Goal: Information Seeking & Learning: Learn about a topic

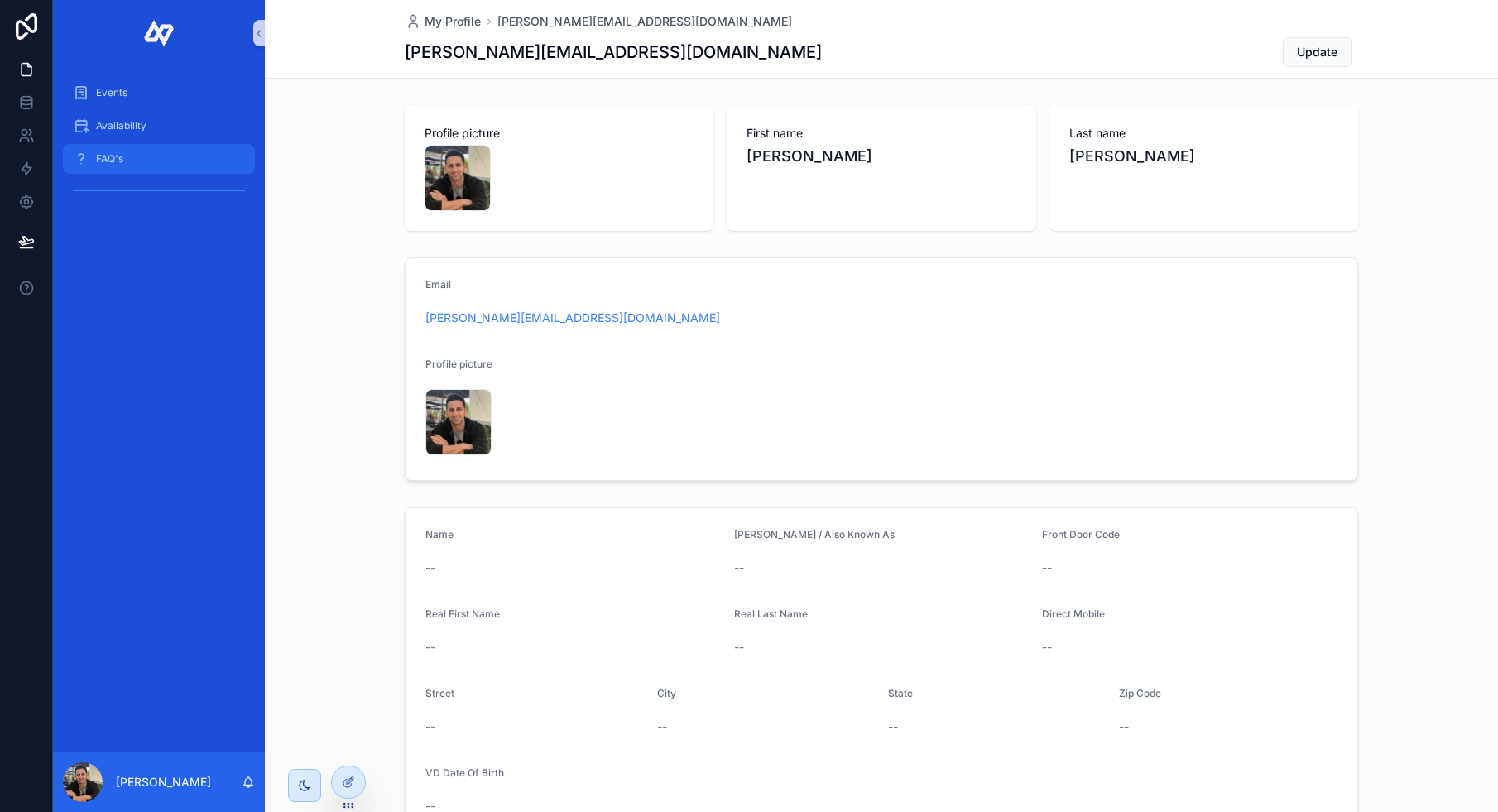
click at [114, 161] on span "FAQ's" at bounding box center [109, 159] width 27 height 13
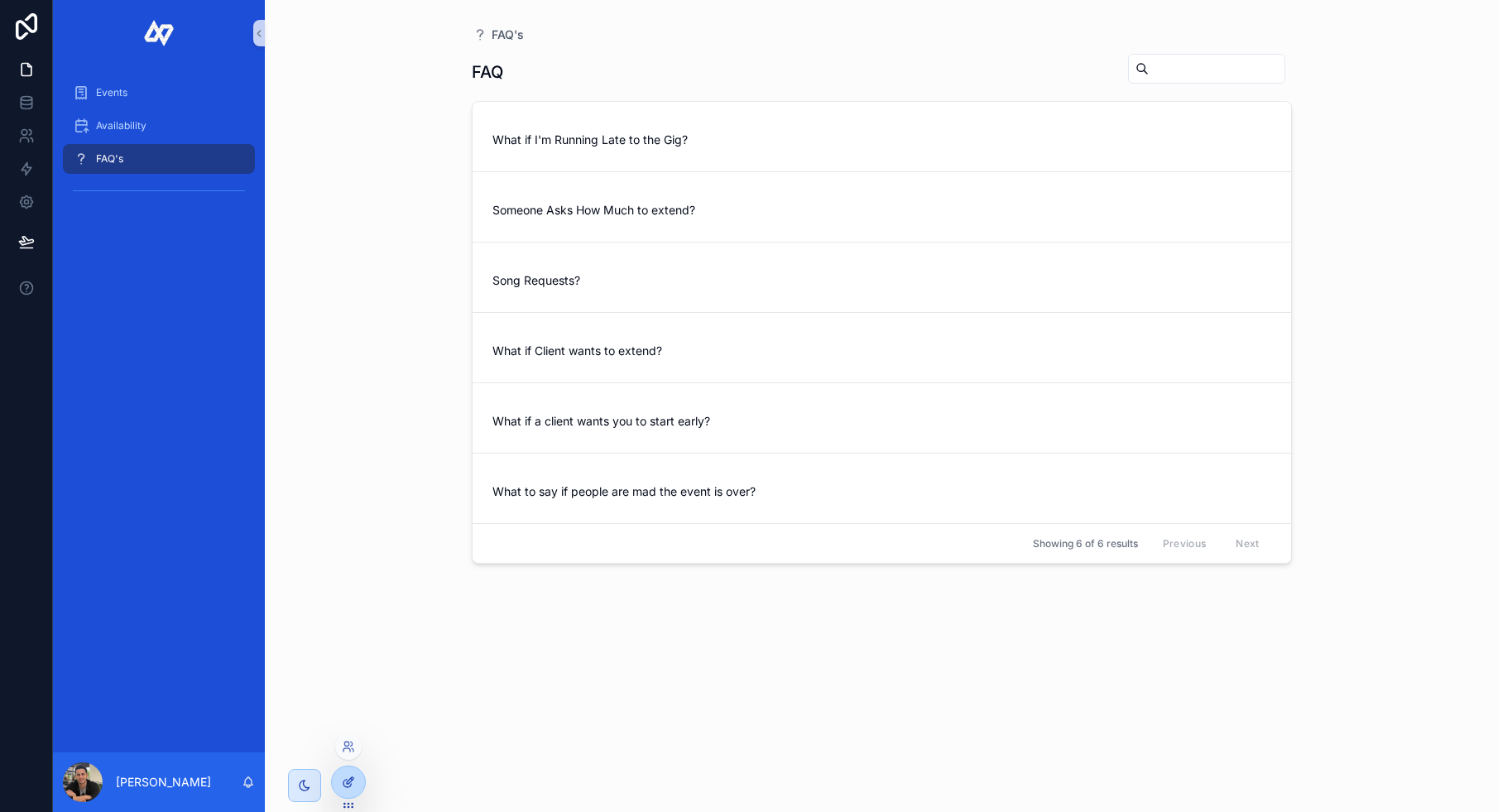
click at [344, 769] on div at bounding box center [348, 782] width 33 height 31
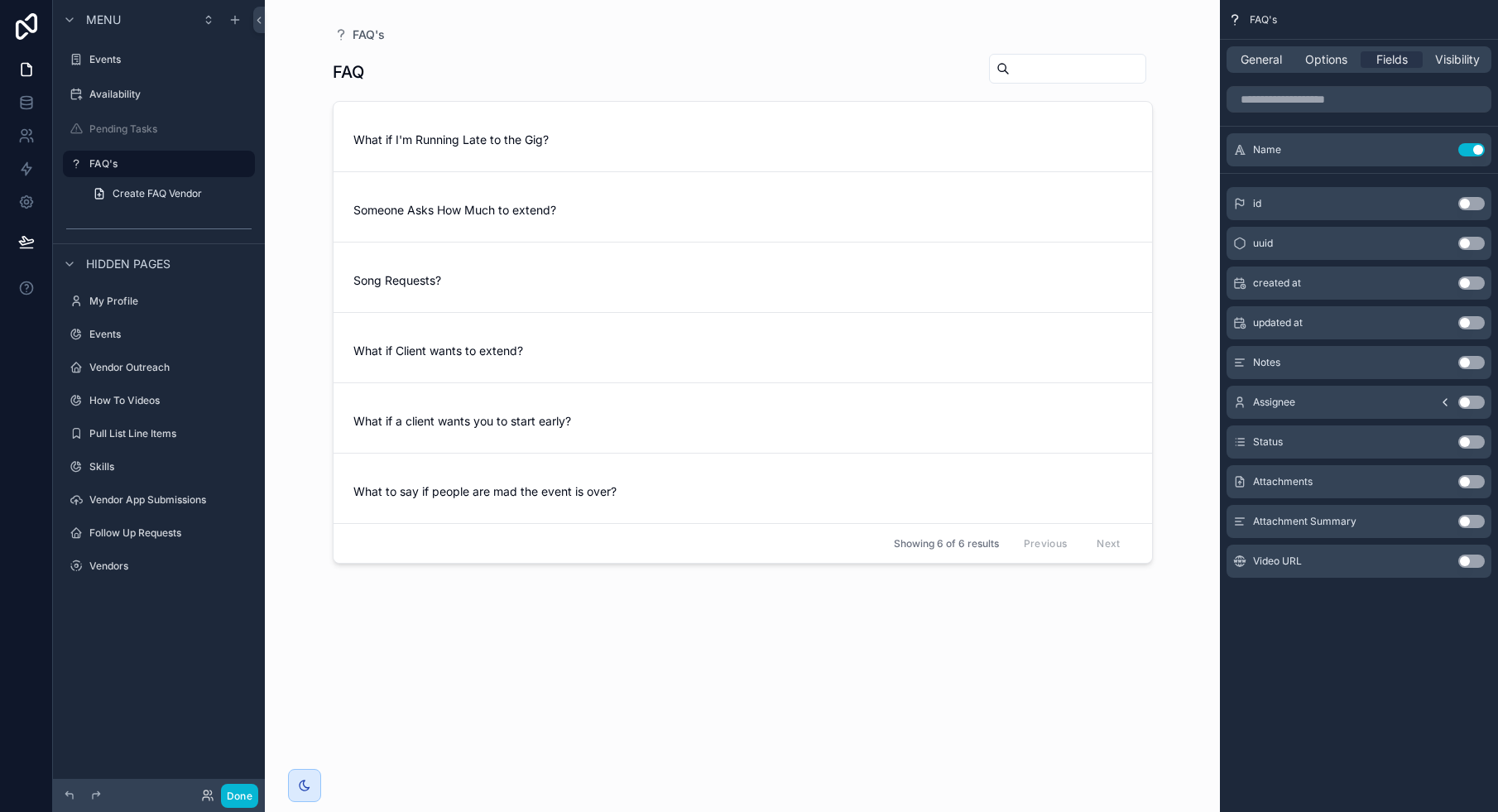
click at [666, 147] on div "scrollable content" at bounding box center [743, 396] width 847 height 792
click at [603, 41] on div "FAQ's FAQ What if I'm Running Late to the Gig? Someone Asks How Much to extend?…" at bounding box center [743, 396] width 847 height 792
click at [234, 798] on button "Done" at bounding box center [240, 795] width 37 height 24
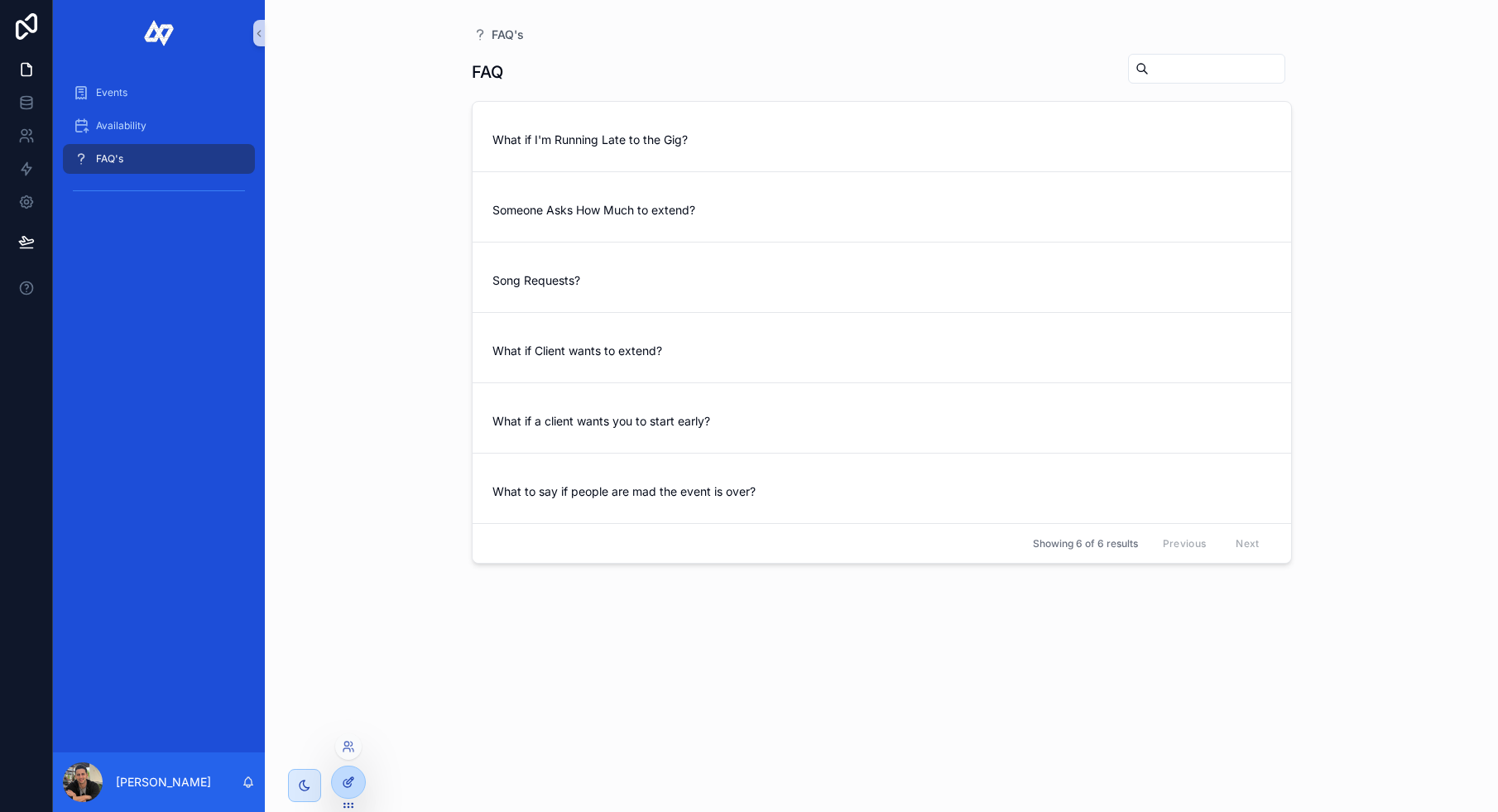
click at [351, 785] on icon at bounding box center [348, 782] width 13 height 13
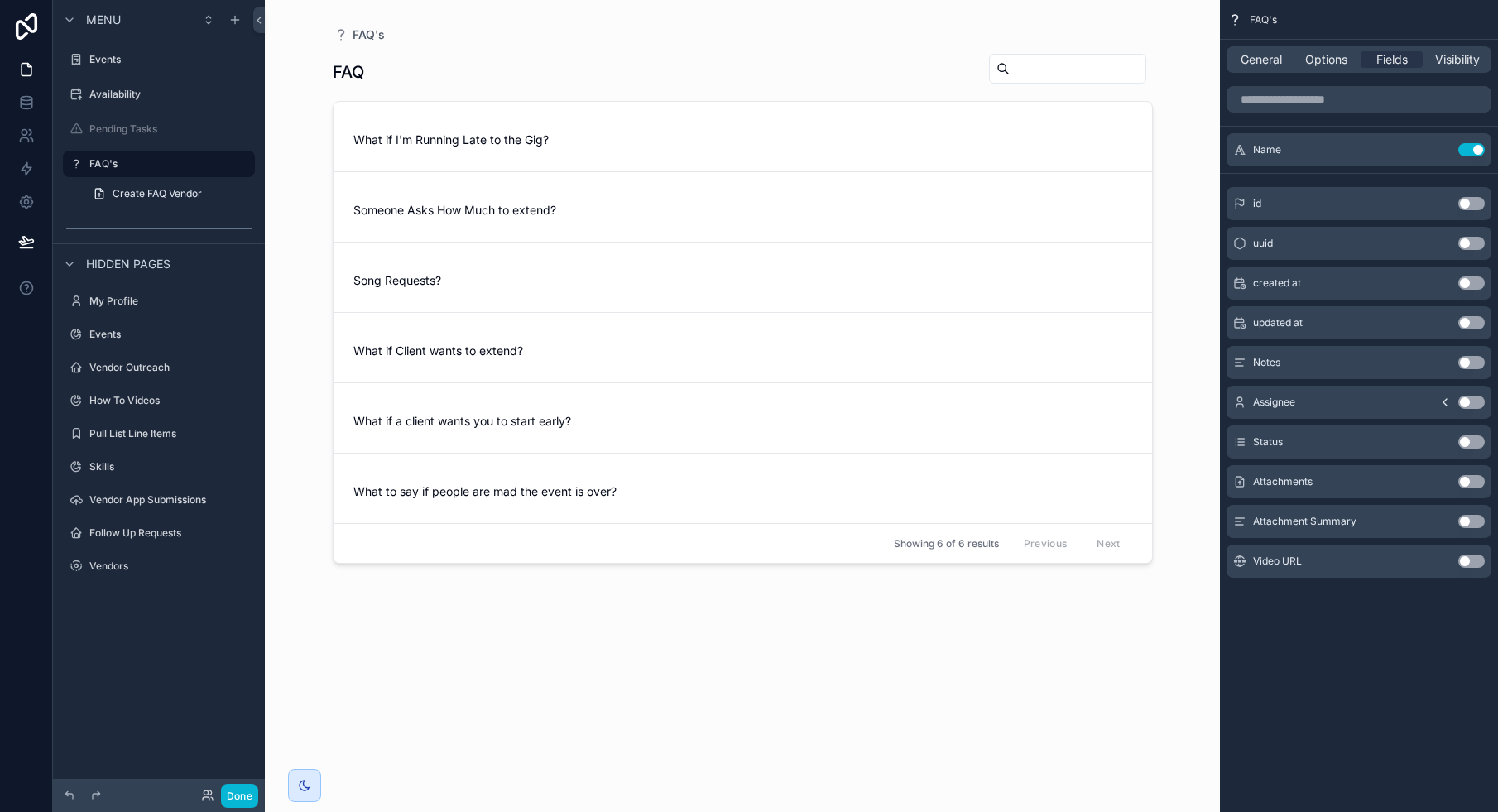
click at [300, 161] on div "FAQ's FAQ What if I'm Running Late to the Gig? Someone Asks How Much to extend?…" at bounding box center [743, 406] width 955 height 812
click at [126, 169] on label "FAQ's" at bounding box center [156, 164] width 133 height 13
click at [488, 77] on div "scrollable content" at bounding box center [743, 396] width 847 height 792
click at [1253, 60] on span "General" at bounding box center [1262, 60] width 41 height 17
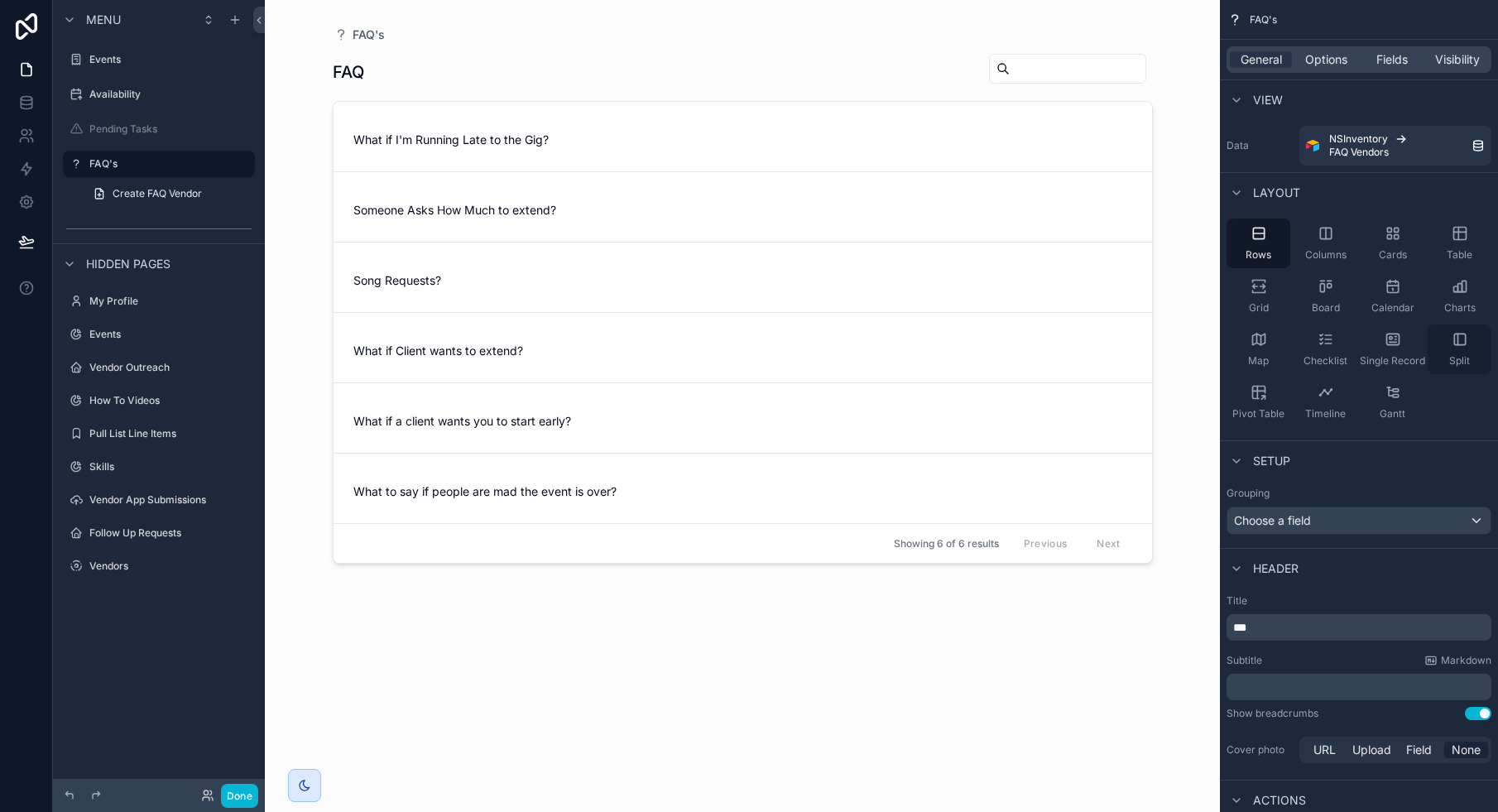
click at [1468, 344] on div "Split" at bounding box center [1460, 349] width 64 height 50
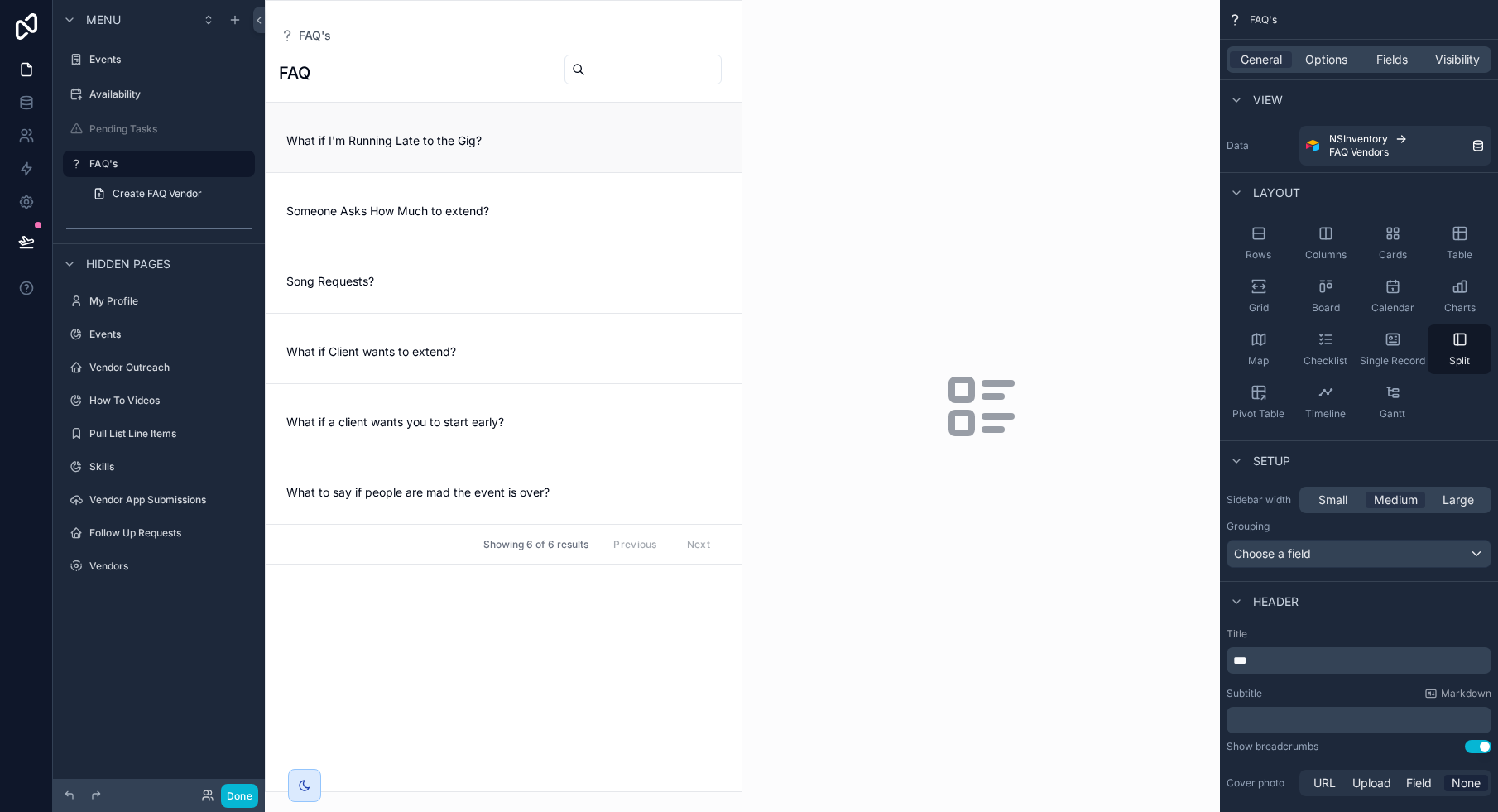
click at [481, 137] on span "What if I'm Running Late to the Gig?" at bounding box center [504, 141] width 435 height 17
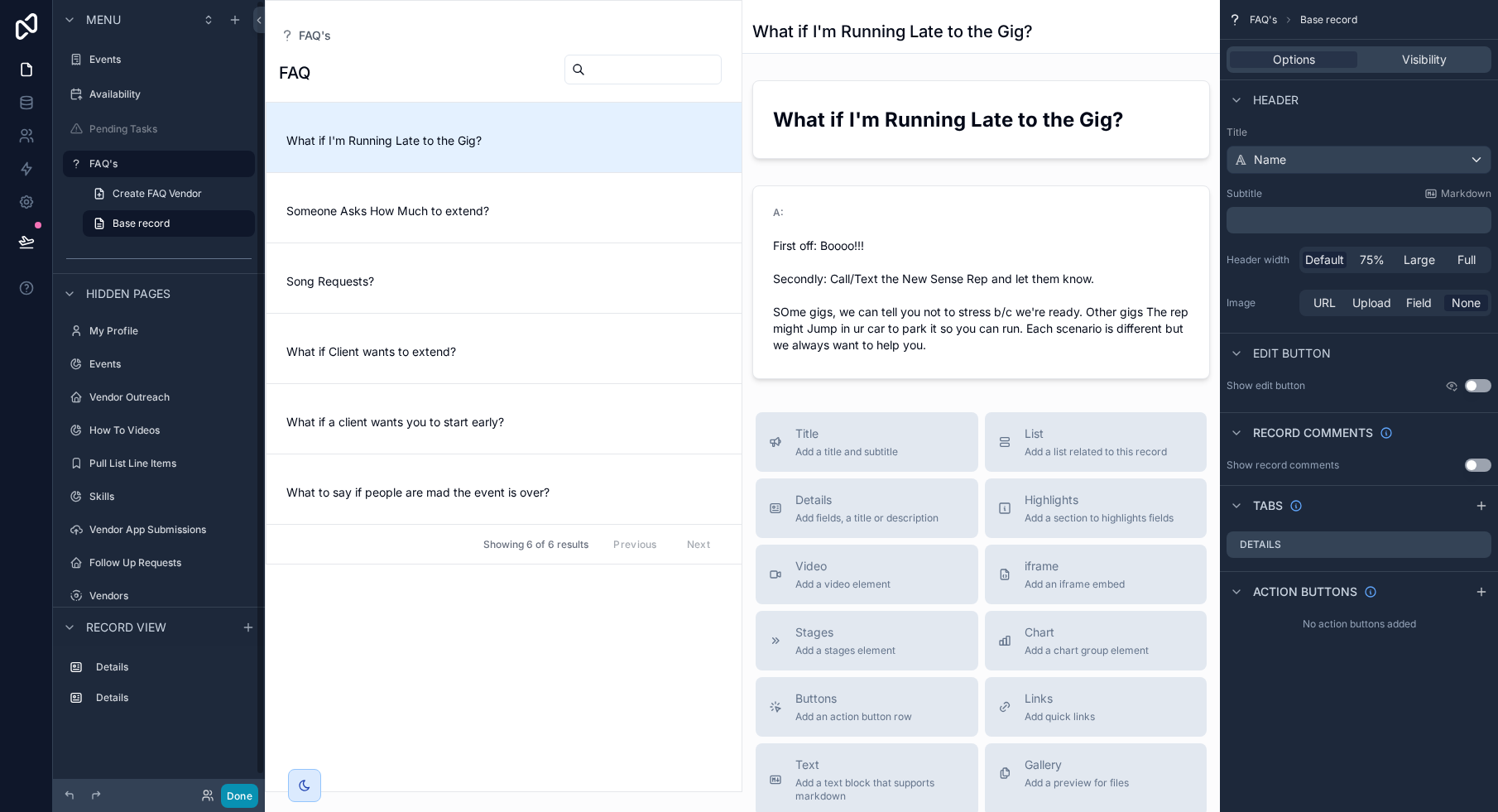
click at [250, 798] on button "Done" at bounding box center [240, 795] width 37 height 24
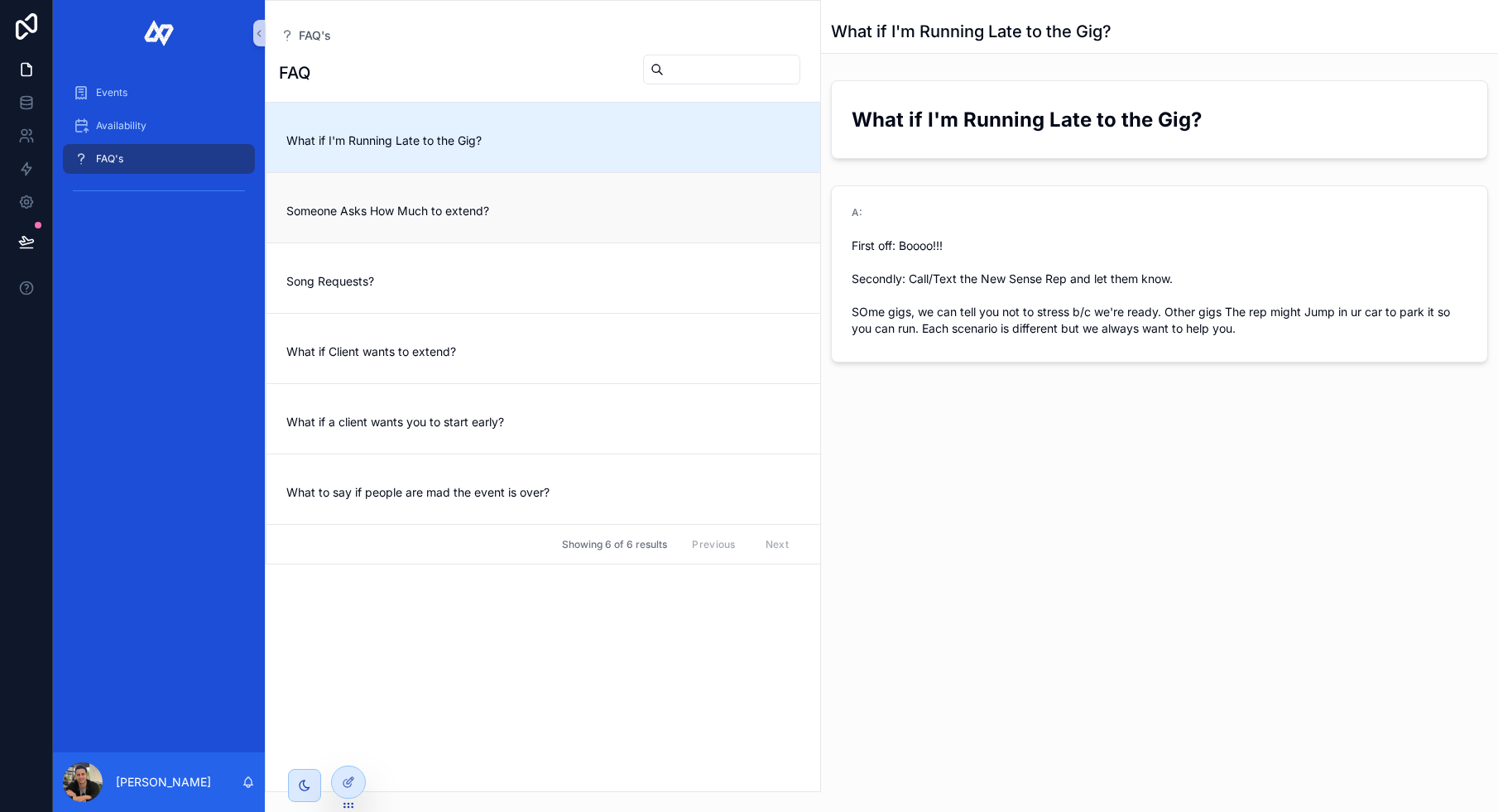
click at [663, 203] on span "Someone Asks How Much to extend?" at bounding box center [544, 211] width 514 height 17
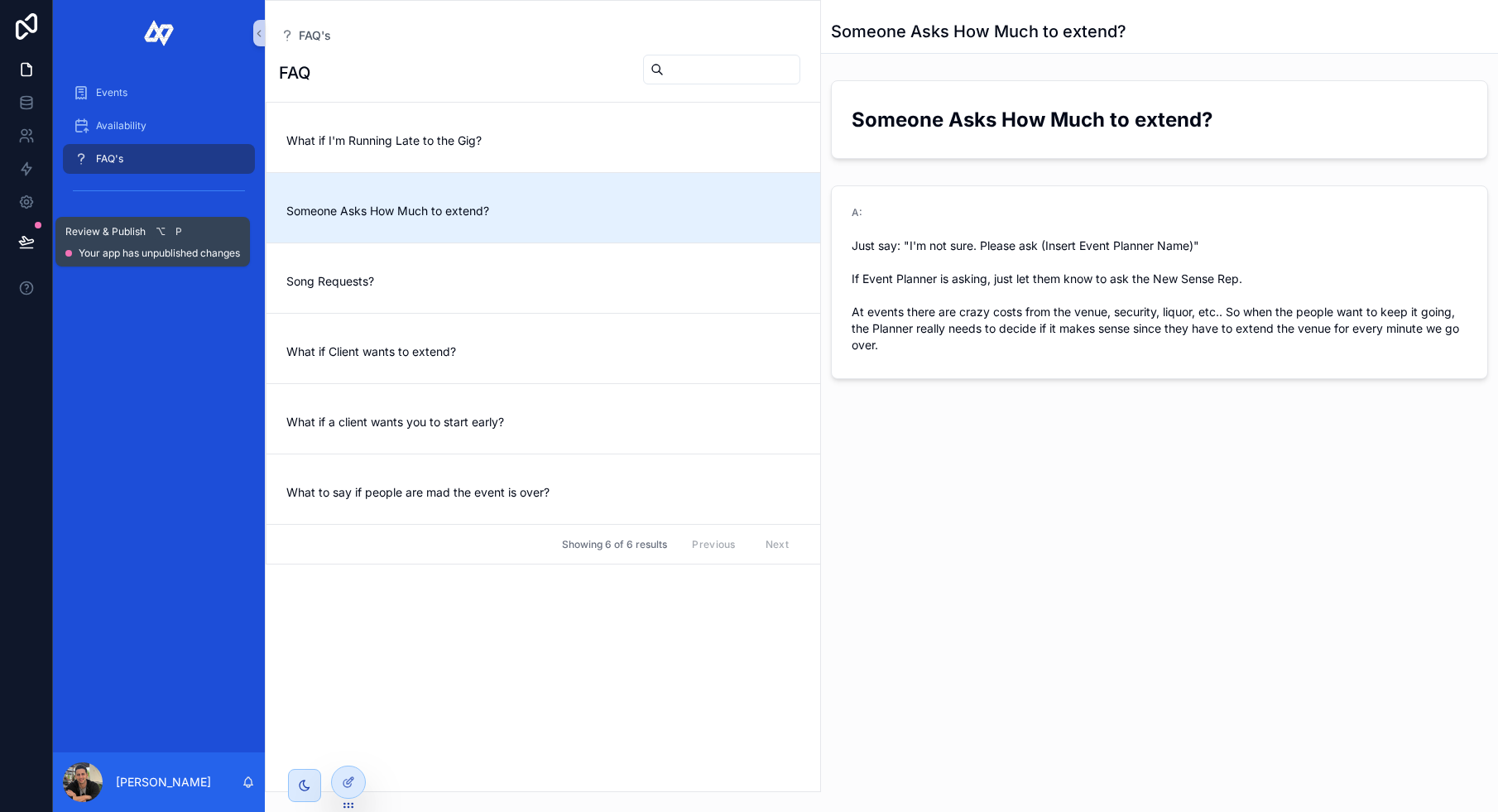
click at [30, 247] on icon at bounding box center [27, 242] width 17 height 17
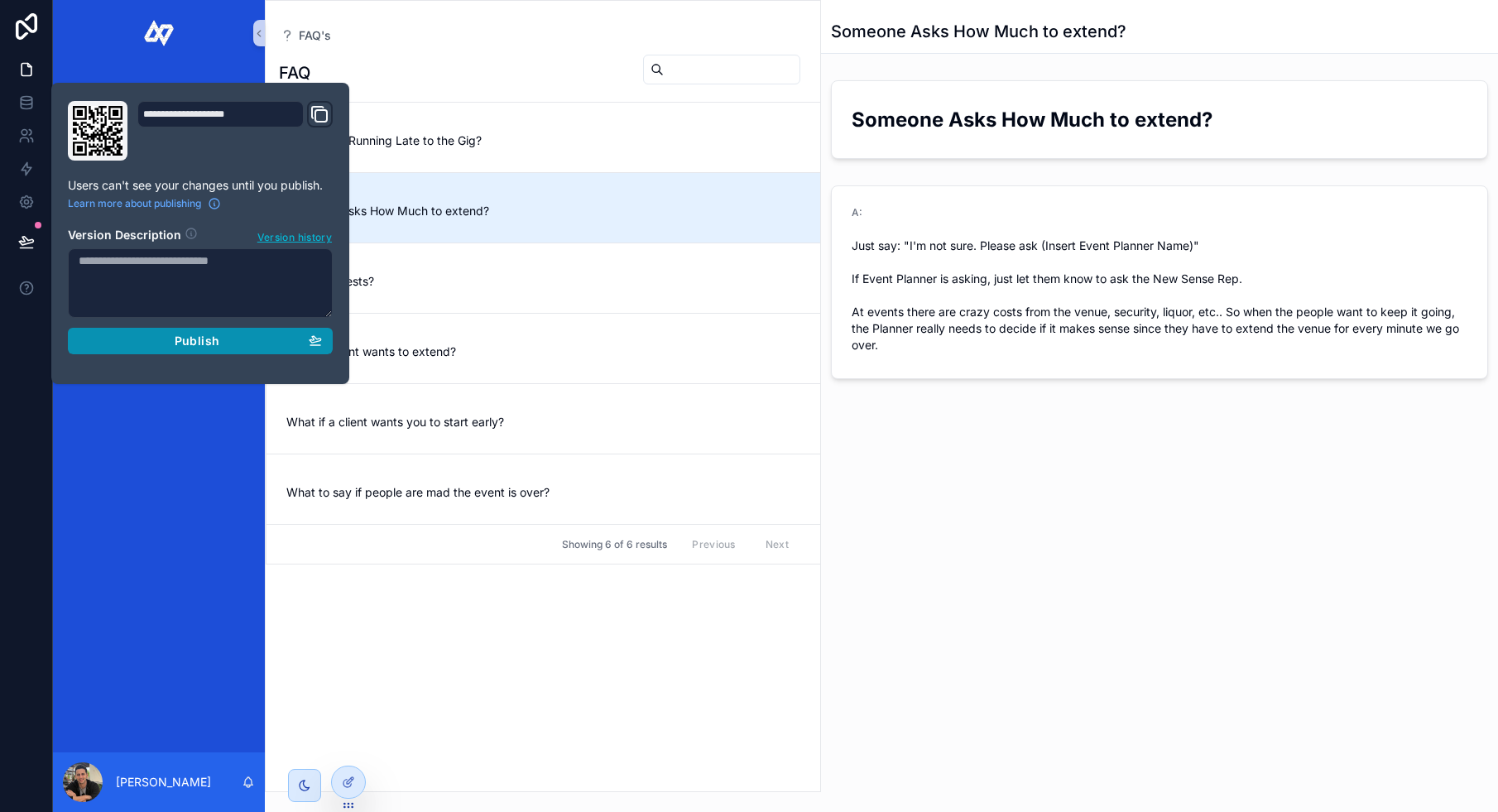
click at [157, 344] on div "Publish" at bounding box center [201, 341] width 244 height 15
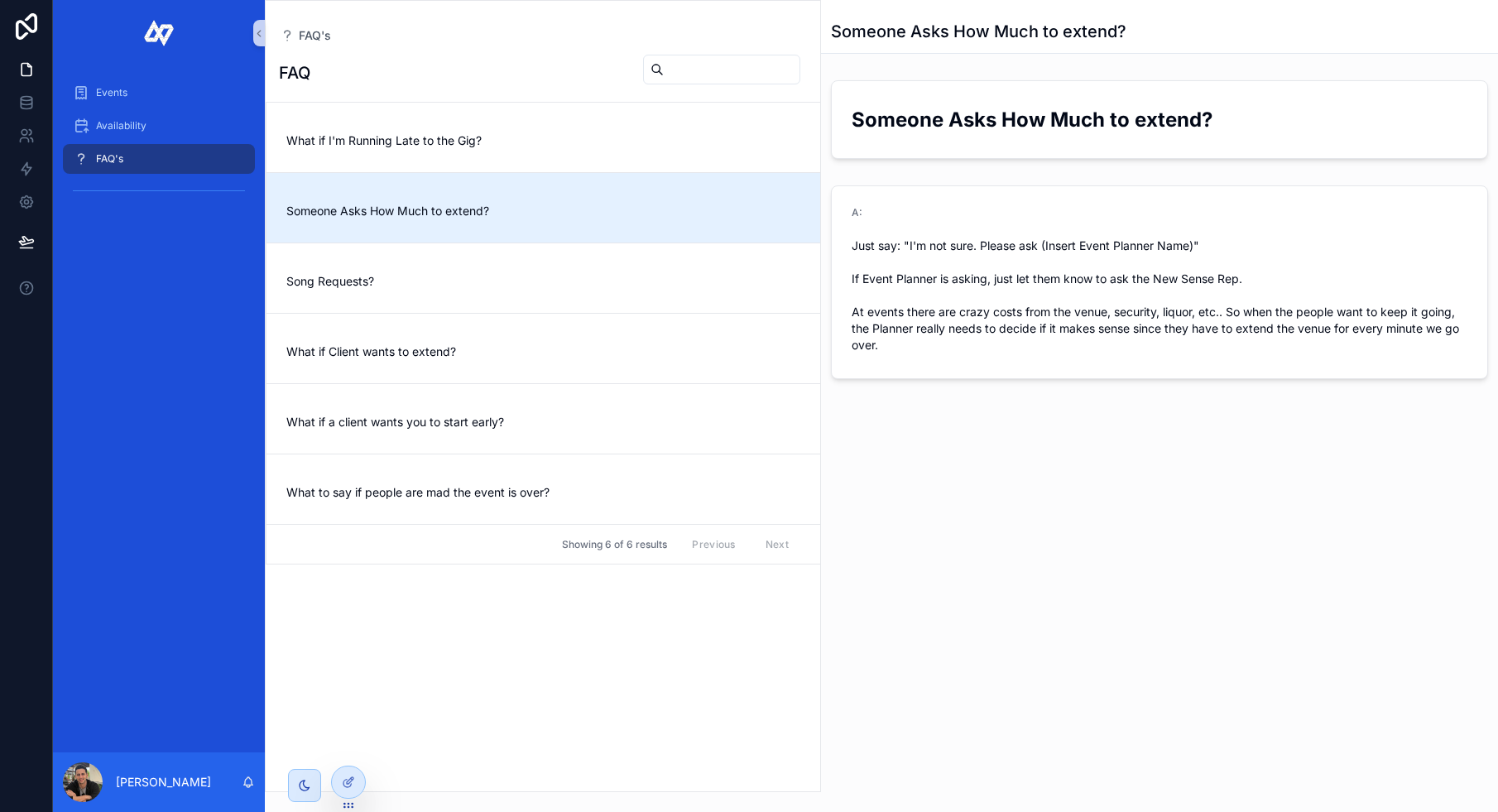
click at [754, 675] on div "FAQ What if I'm Running Late to the Gig? Someone Asks How Much to extend? Song …" at bounding box center [543, 418] width 555 height 747
click at [22, 208] on icon at bounding box center [27, 202] width 17 height 17
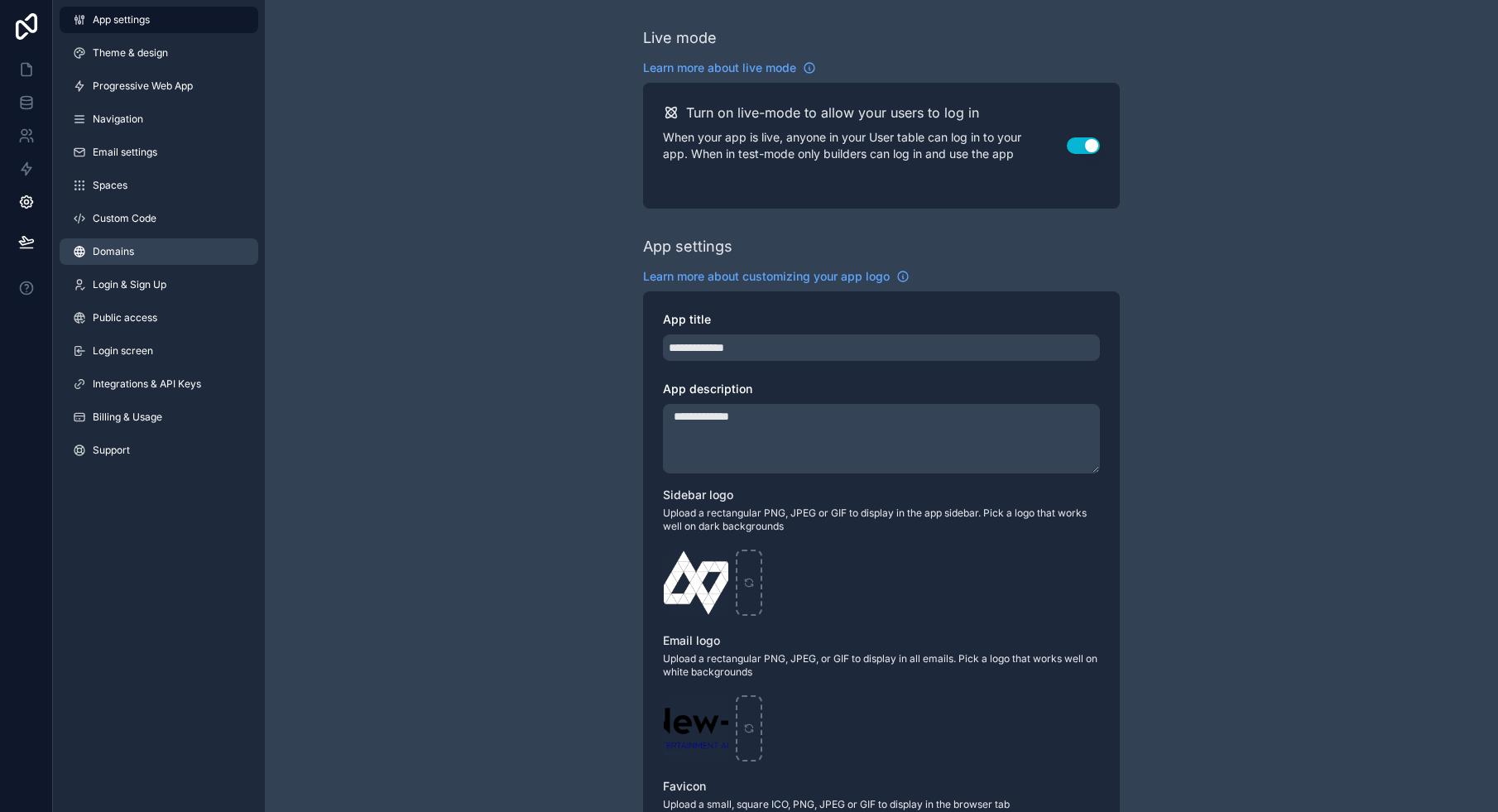
click at [148, 240] on link "Domains" at bounding box center [159, 252] width 199 height 27
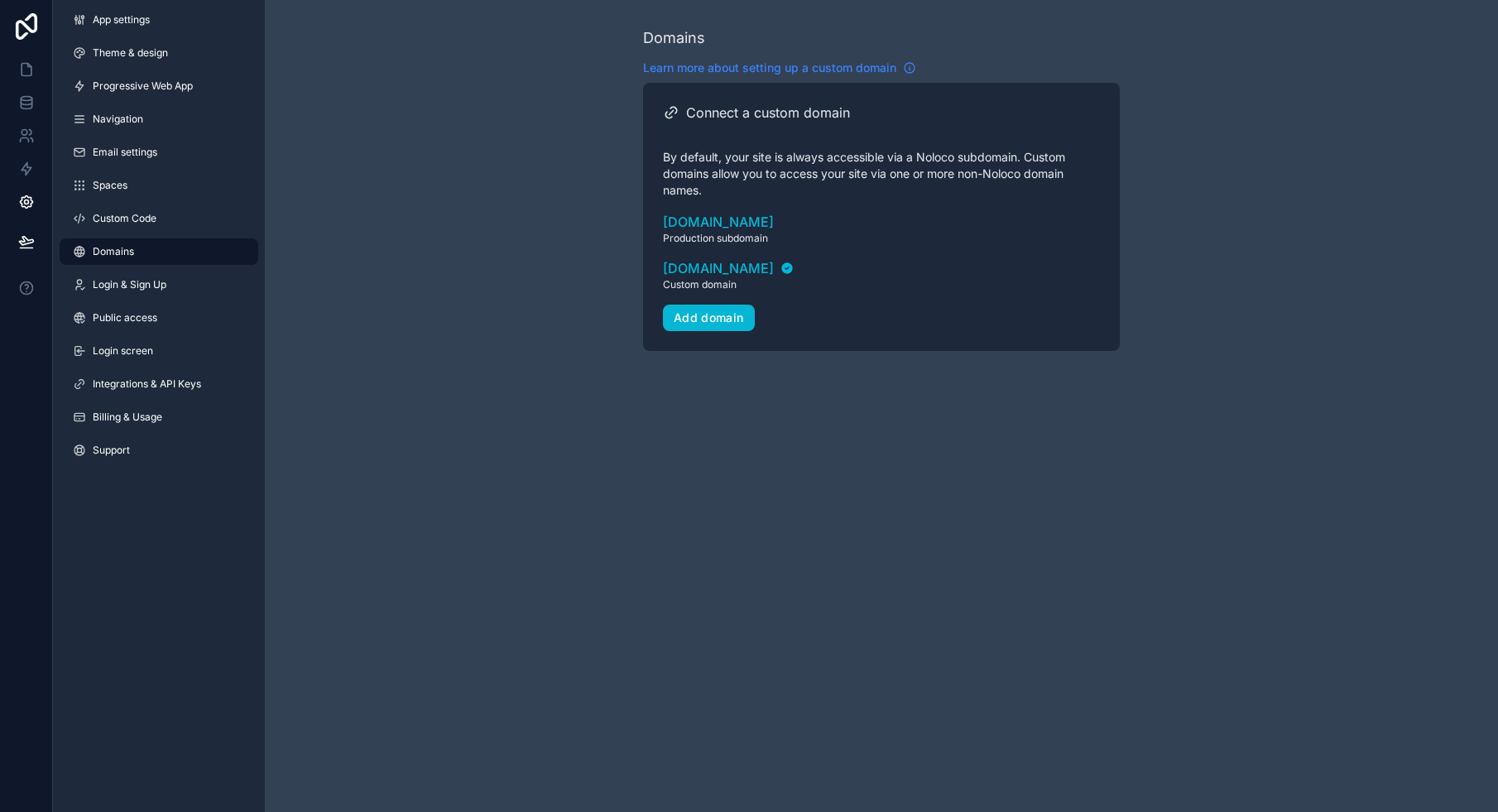
click at [911, 68] on icon "scrollable content" at bounding box center [909, 68] width 13 height 13
